Goal: Transaction & Acquisition: Purchase product/service

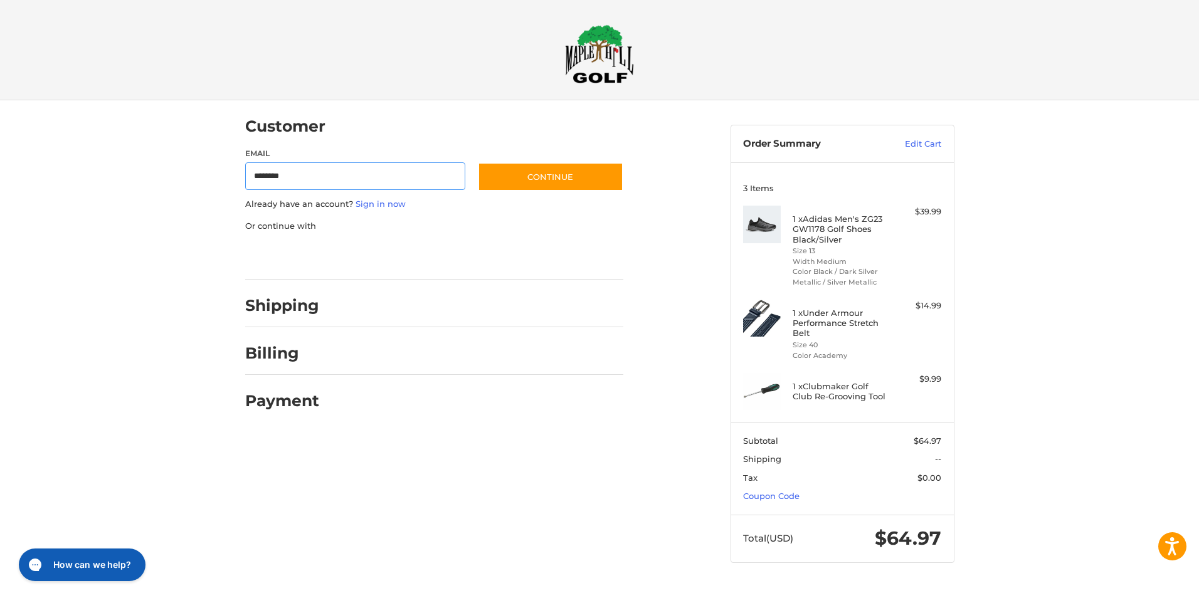
type input "**********"
click at [560, 178] on button "Continue" at bounding box center [551, 176] width 146 height 29
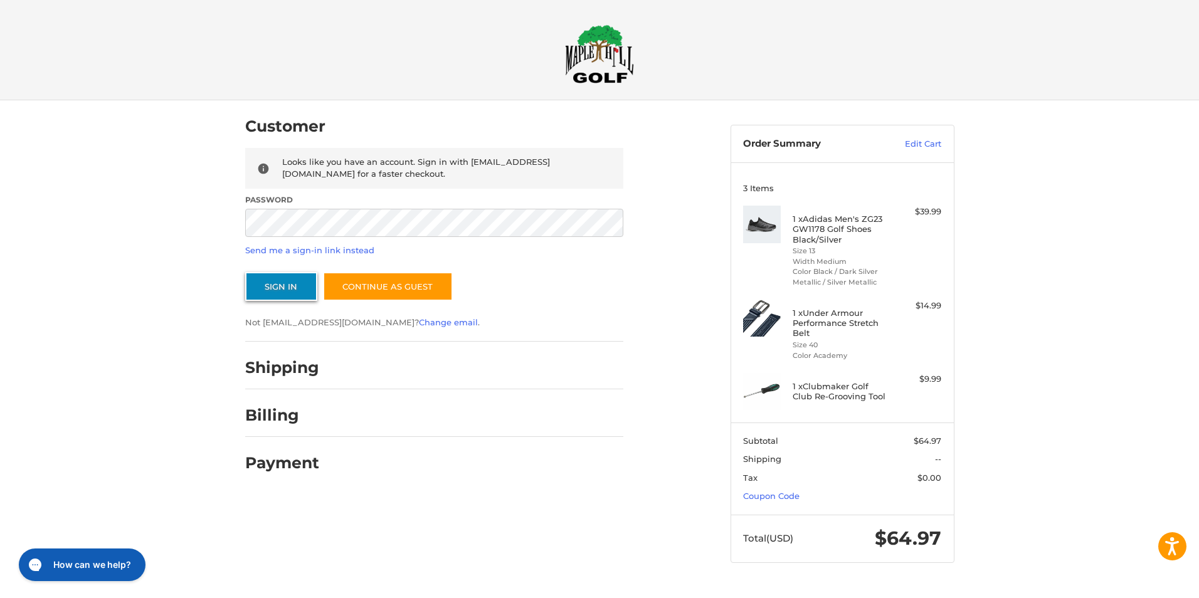
click at [285, 284] on button "Sign In" at bounding box center [281, 286] width 72 height 29
click at [245, 272] on button "Sign In" at bounding box center [281, 286] width 72 height 29
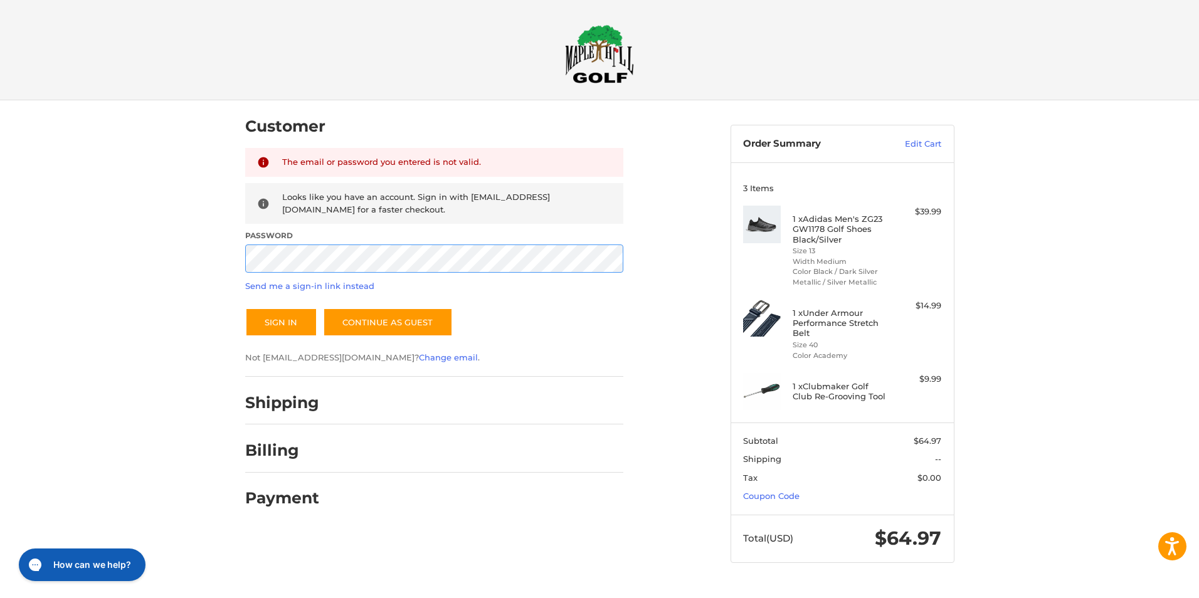
click at [203, 250] on div "Customer Returning Customer The email or password you entered is not valid. Loo…" at bounding box center [599, 343] width 1199 height 487
click at [245, 308] on button "Sign In" at bounding box center [281, 322] width 72 height 29
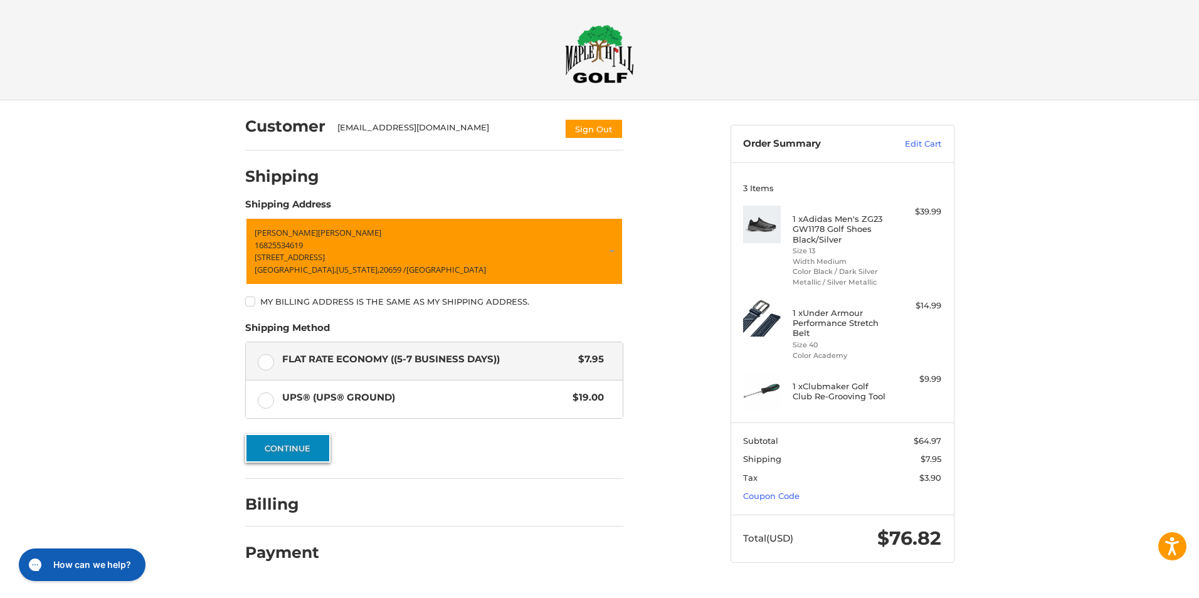
click at [304, 446] on button "Continue" at bounding box center [287, 448] width 85 height 29
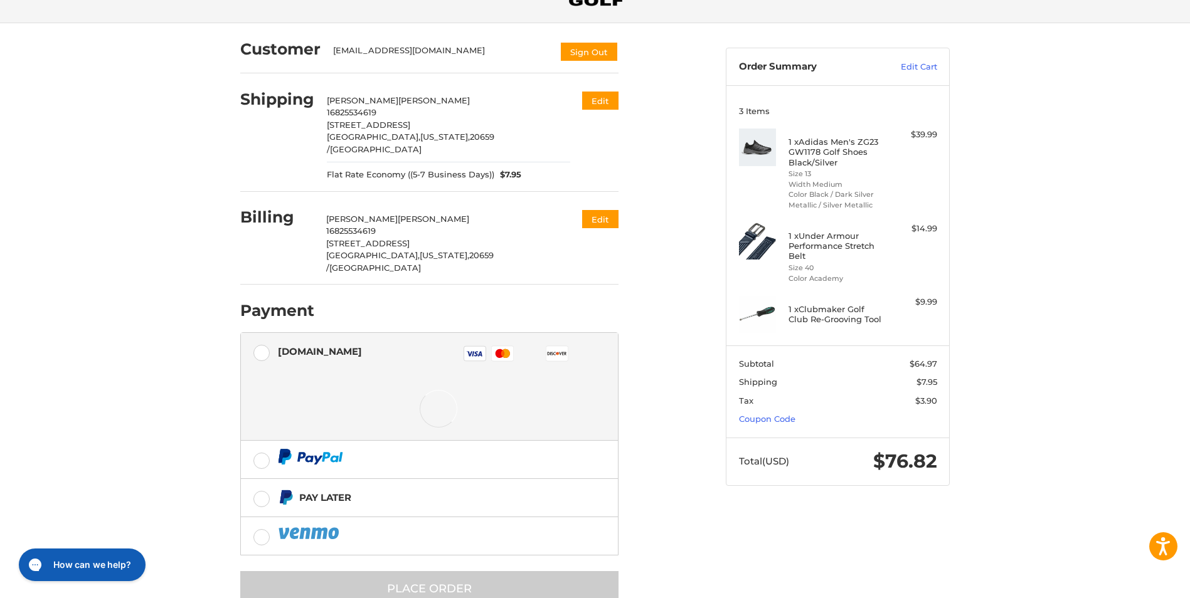
scroll to position [82, 0]
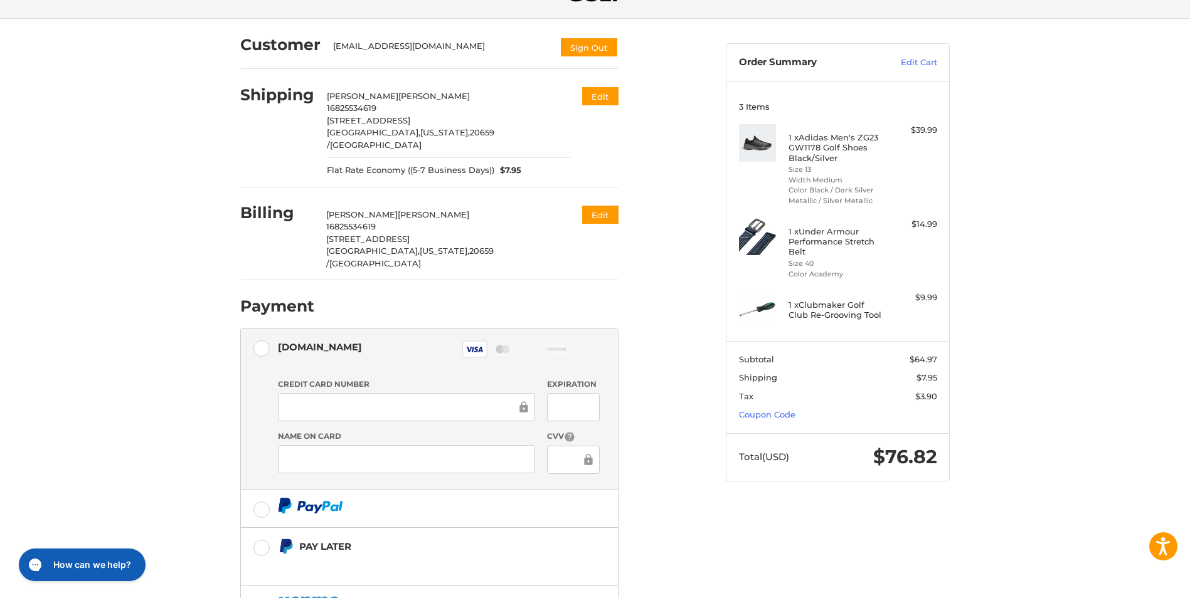
click at [677, 486] on div "Customer [EMAIL_ADDRESS][DOMAIN_NAME] Sign Out Shipping [PERSON_NAME] 168255346…" at bounding box center [473, 355] width 485 height 672
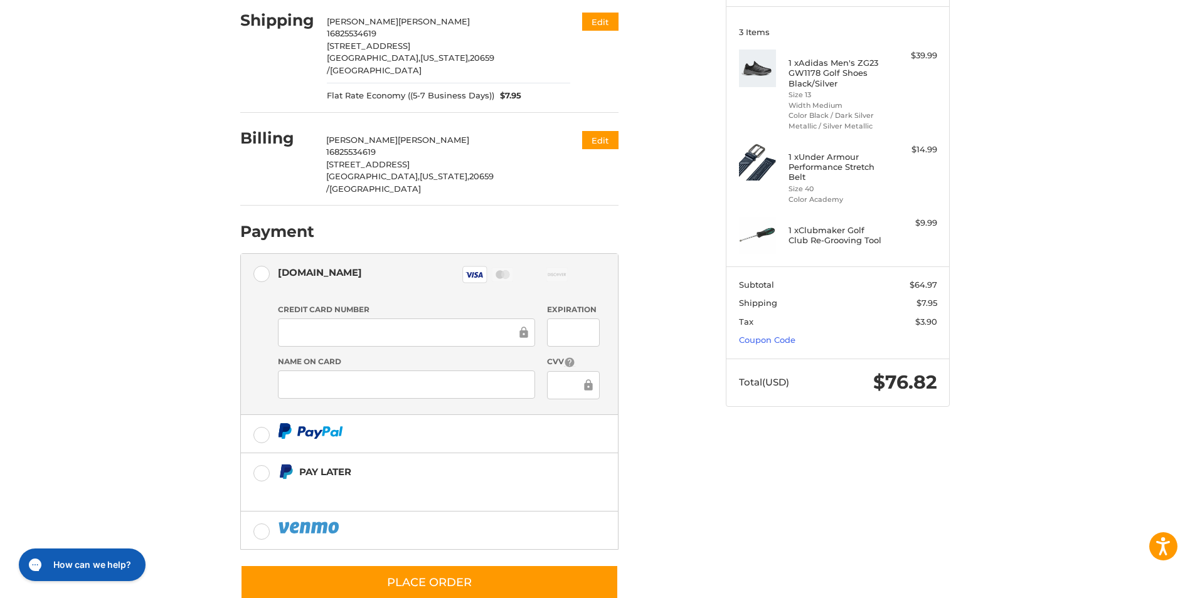
scroll to position [162, 0]
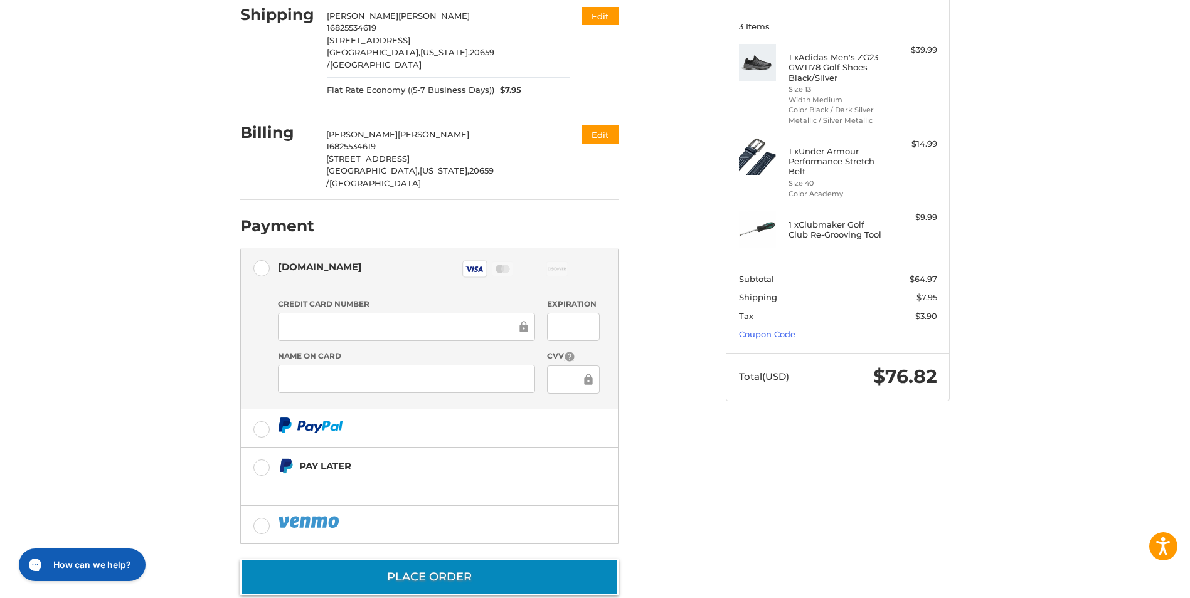
click at [474, 560] on button "Place Order" at bounding box center [429, 578] width 378 height 36
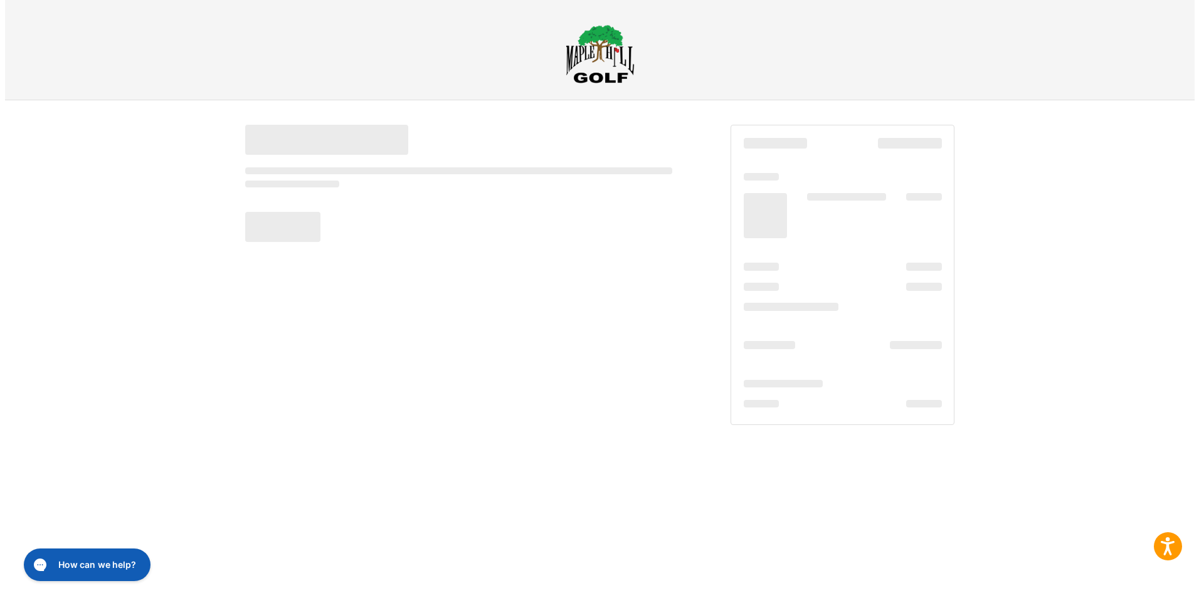
scroll to position [0, 0]
